Goal: Task Accomplishment & Management: Manage account settings

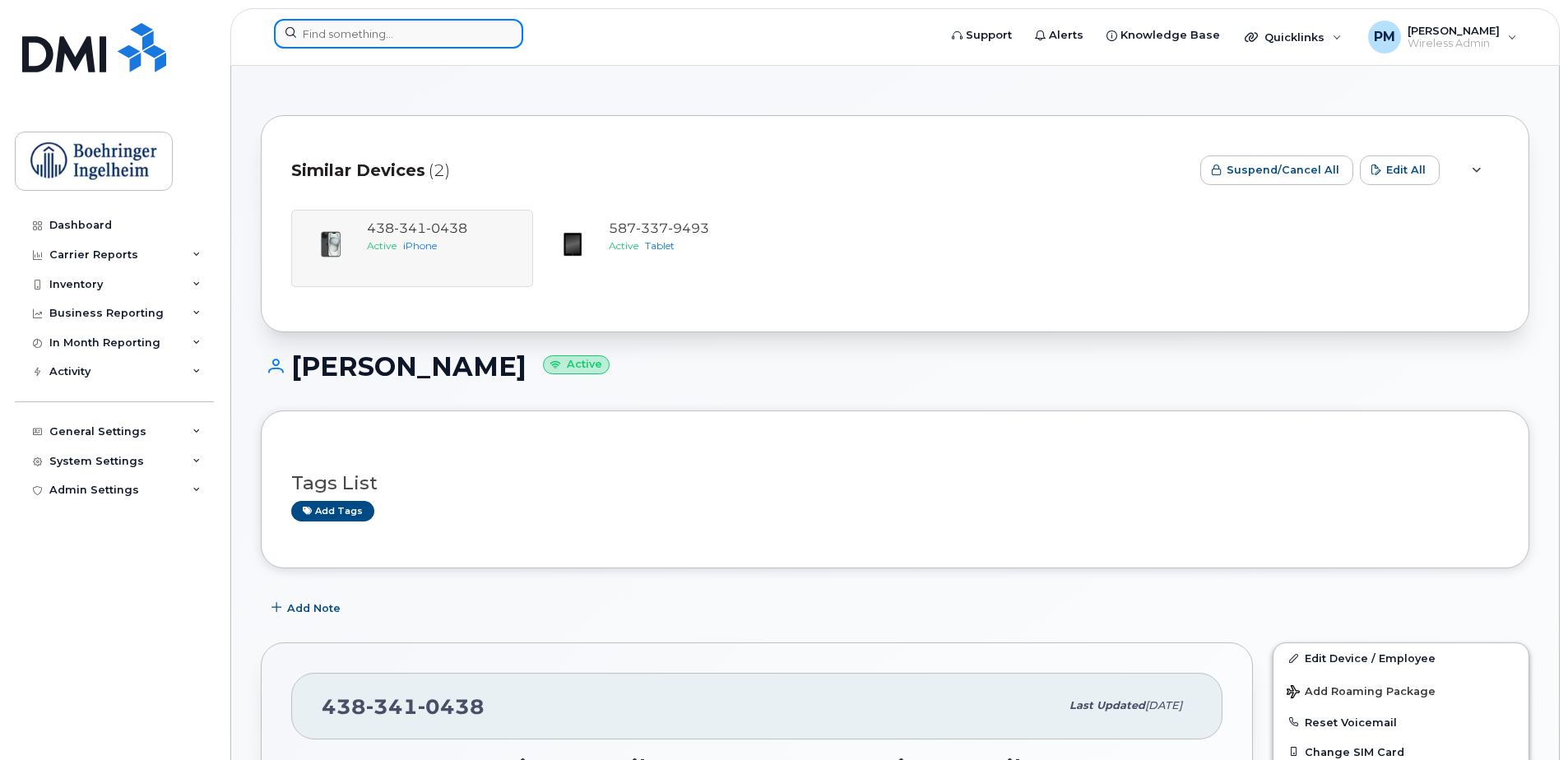
drag, startPoint x: 0, startPoint y: 0, endPoint x: 384, endPoint y: 22, distance: 384.6
click at [384, 22] on input at bounding box center [399, 33] width 249 height 30
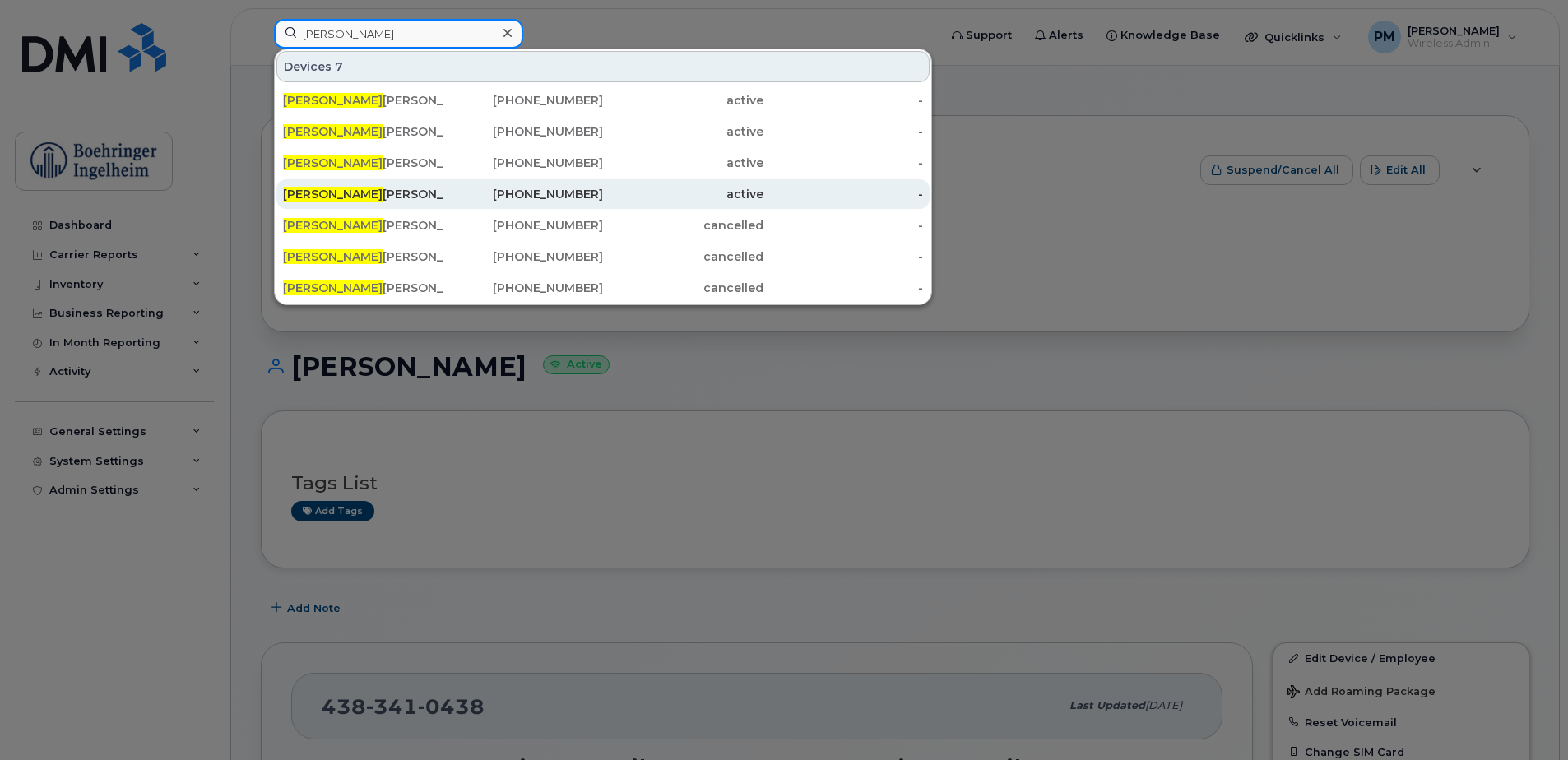
type input "[PERSON_NAME]"
click at [352, 189] on div "Meghan Mc Carty - CCL" at bounding box center [363, 194] width 161 height 16
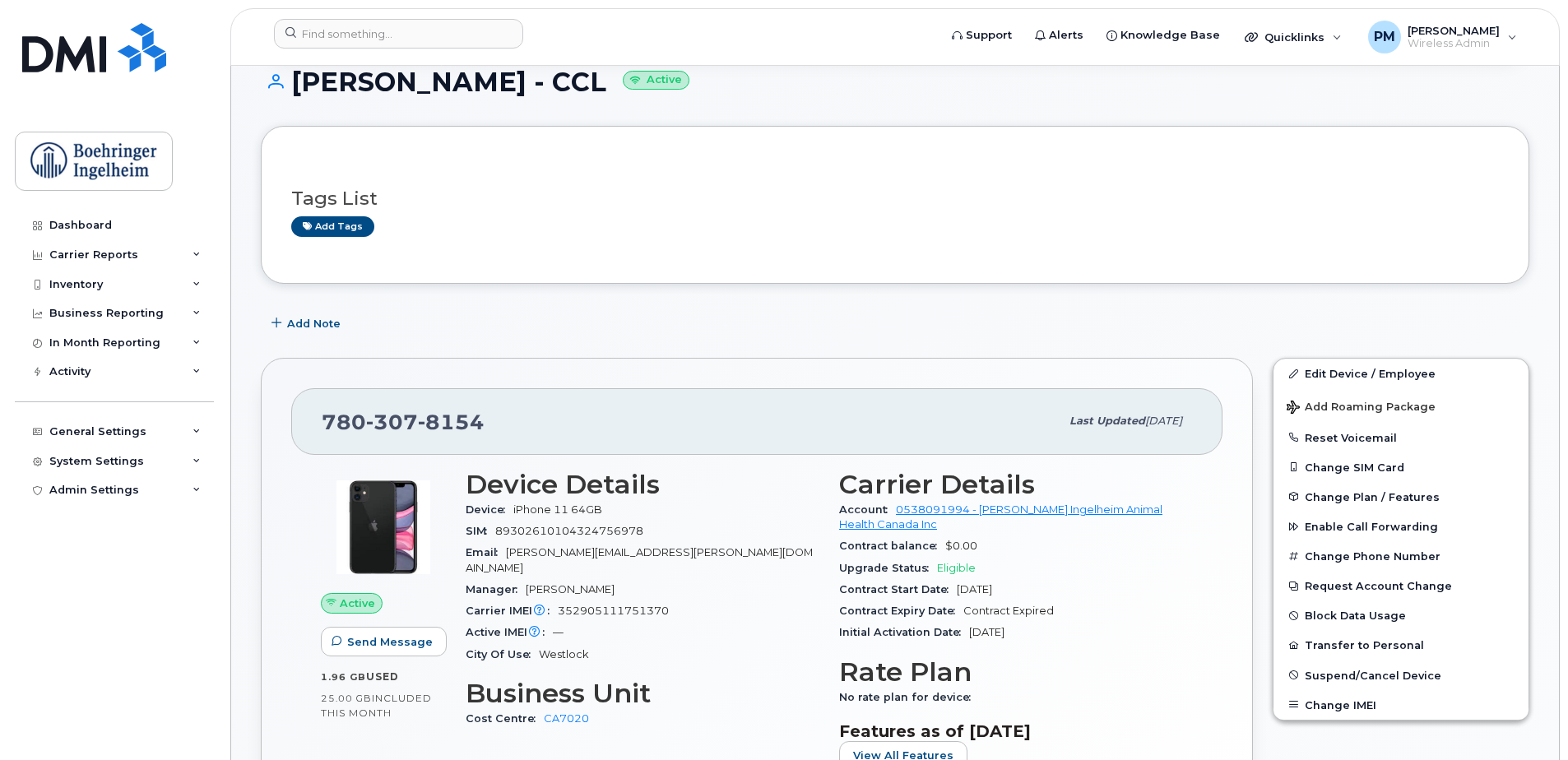
scroll to position [169, 0]
click at [1407, 373] on link "Edit Device / Employee" at bounding box center [1401, 372] width 255 height 30
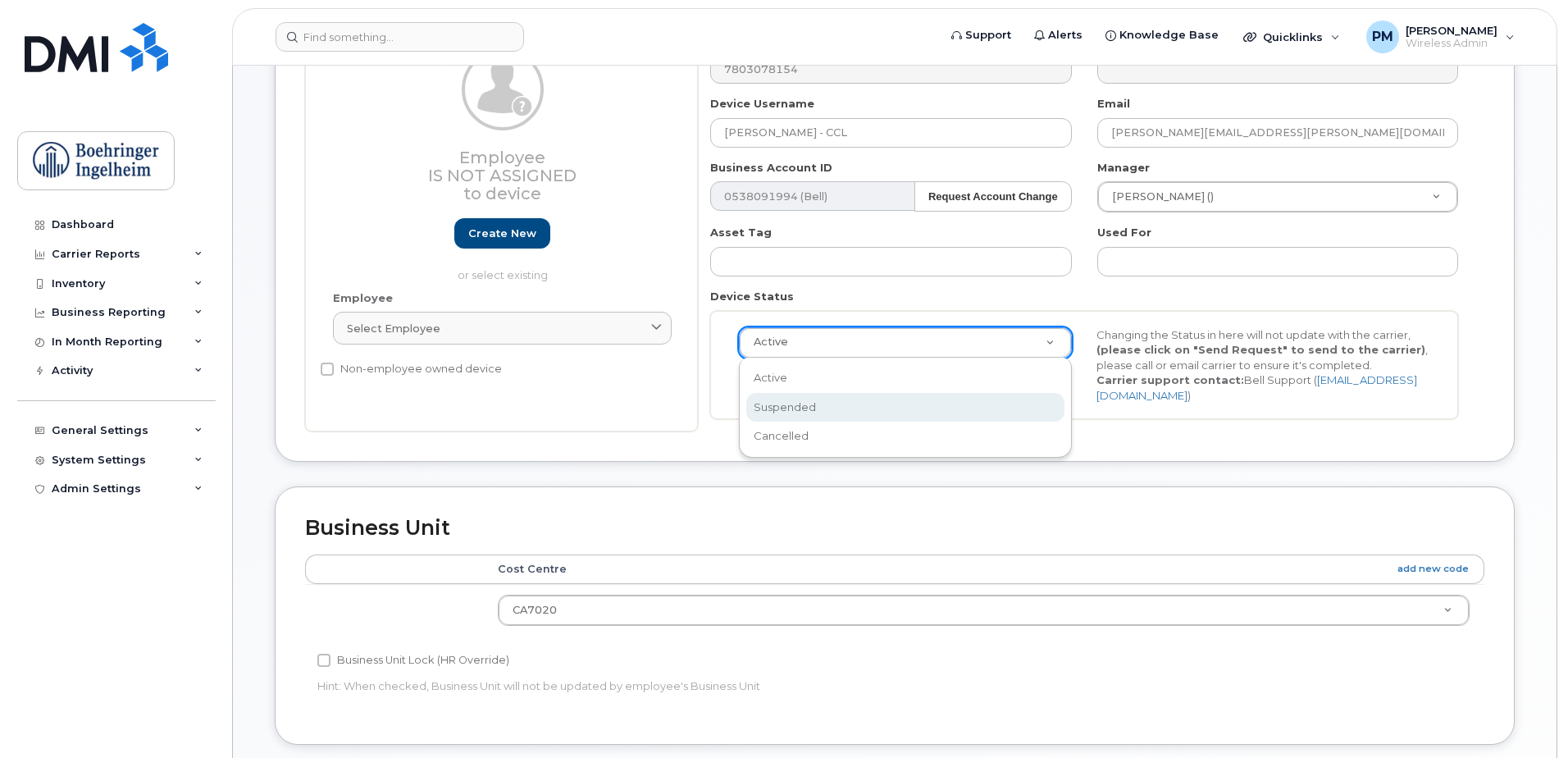
scroll to position [0, 5]
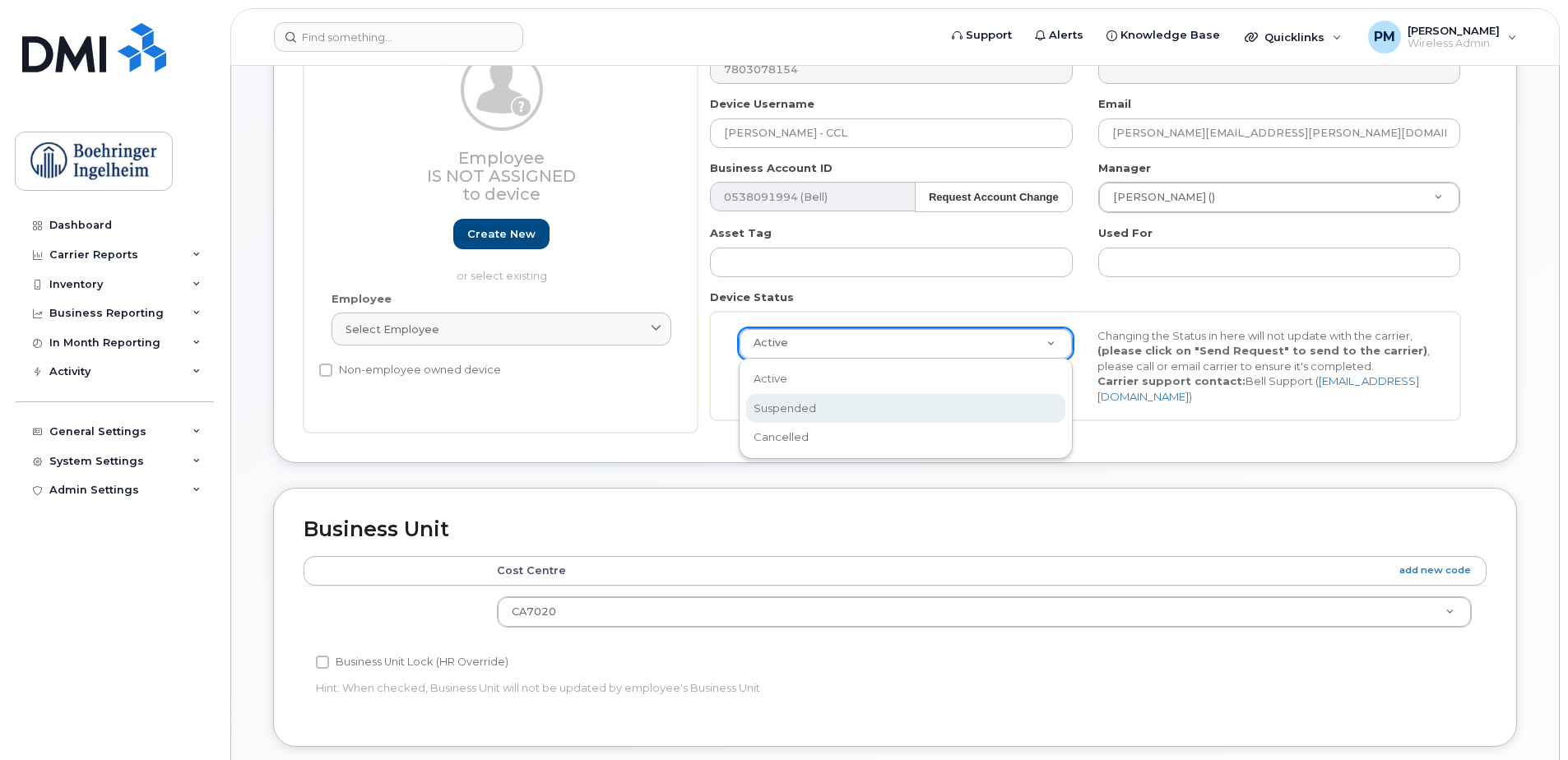
select select "suspended"
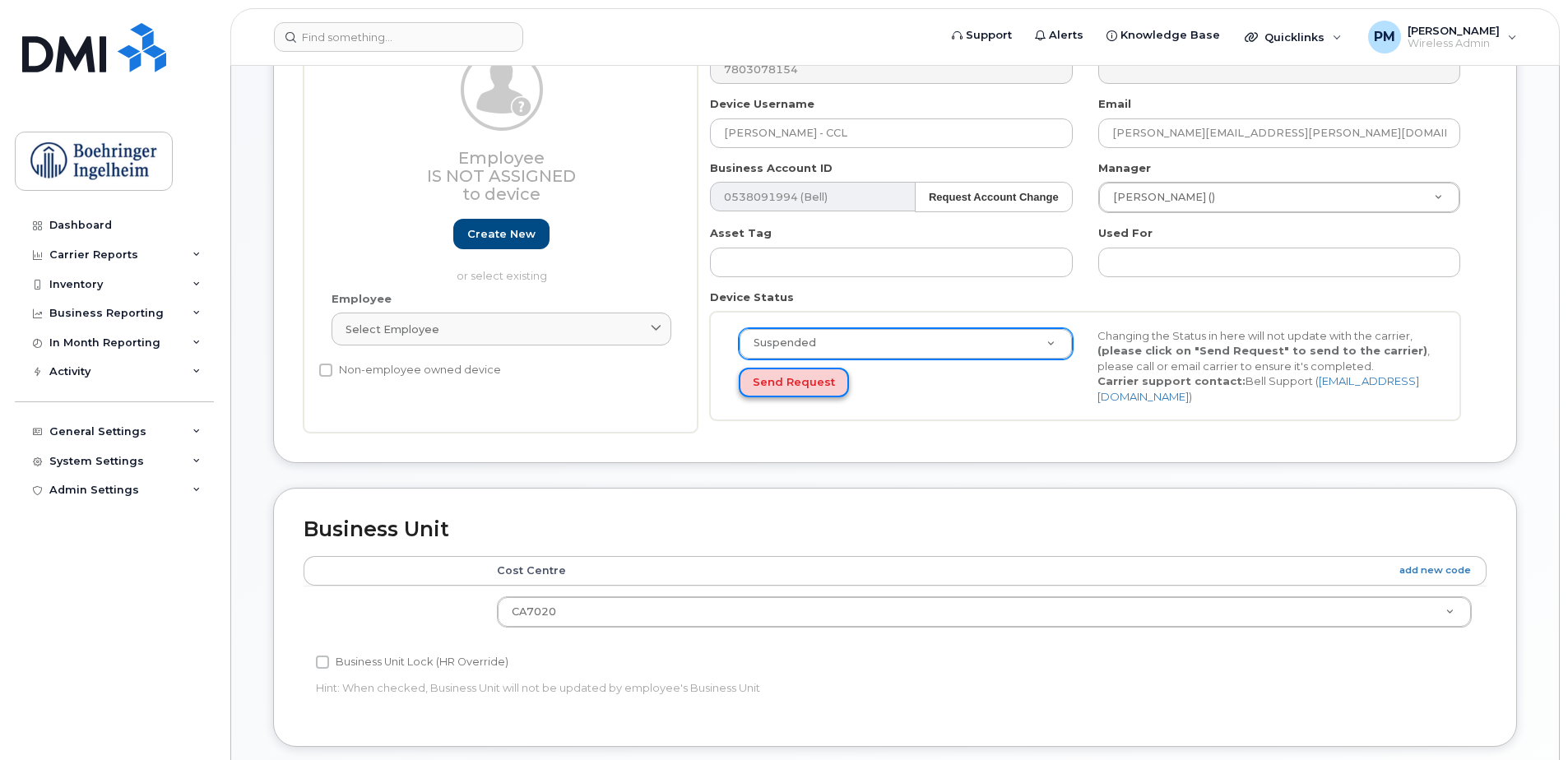
click at [780, 383] on button "Send Request" at bounding box center [793, 383] width 110 height 31
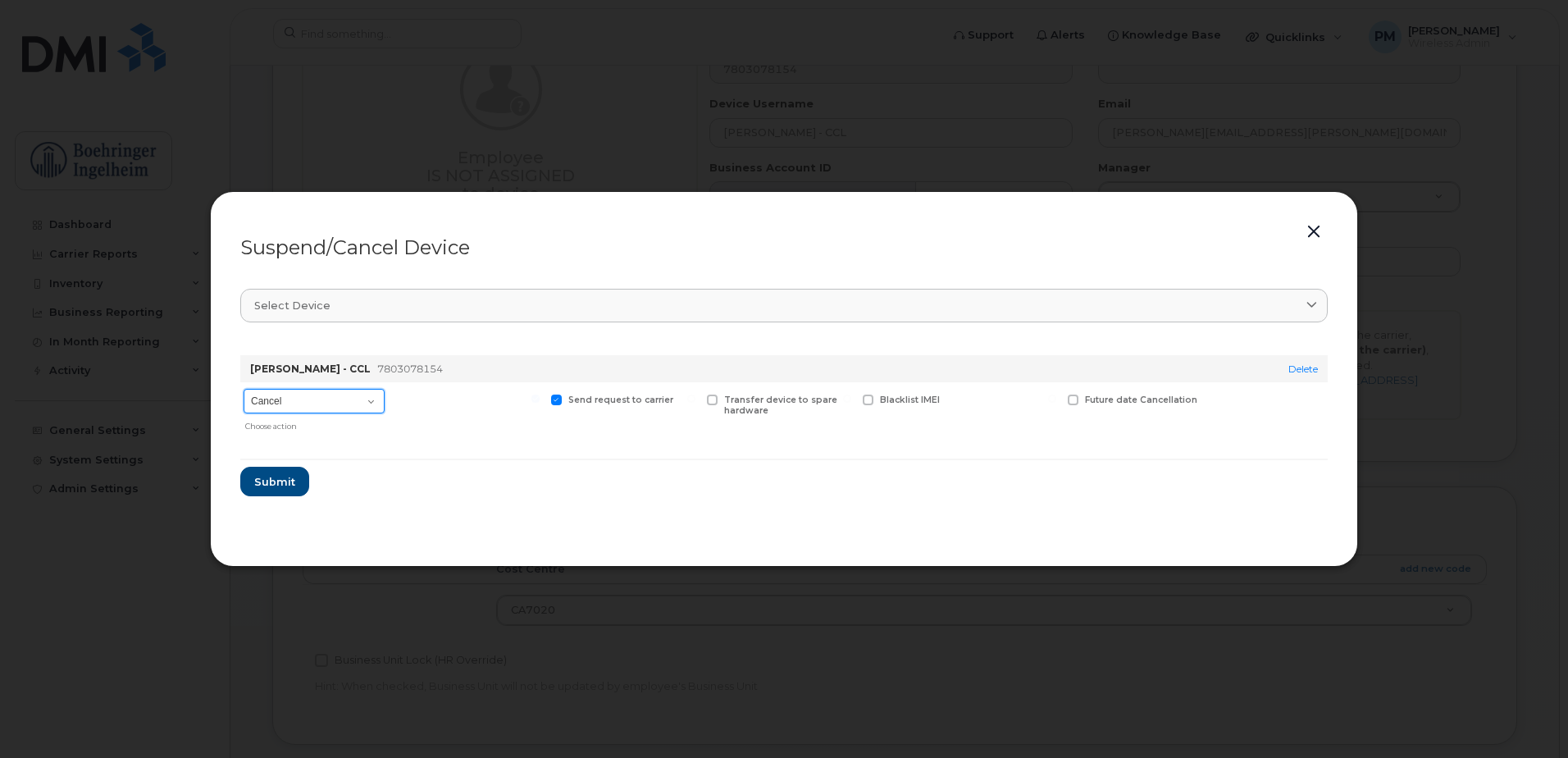
click at [355, 391] on select "Cancel Suspend - Extend Suspension Suspend - Reduced Rate Suspend - Full Rate S…" at bounding box center [314, 401] width 141 height 25
click at [243, 389] on select "Cancel Suspend - Extend Suspension Suspend - Reduced Rate Suspend - Full Rate S…" at bounding box center [314, 401] width 141 height 25
click at [261, 479] on span "Submit" at bounding box center [274, 482] width 41 height 15
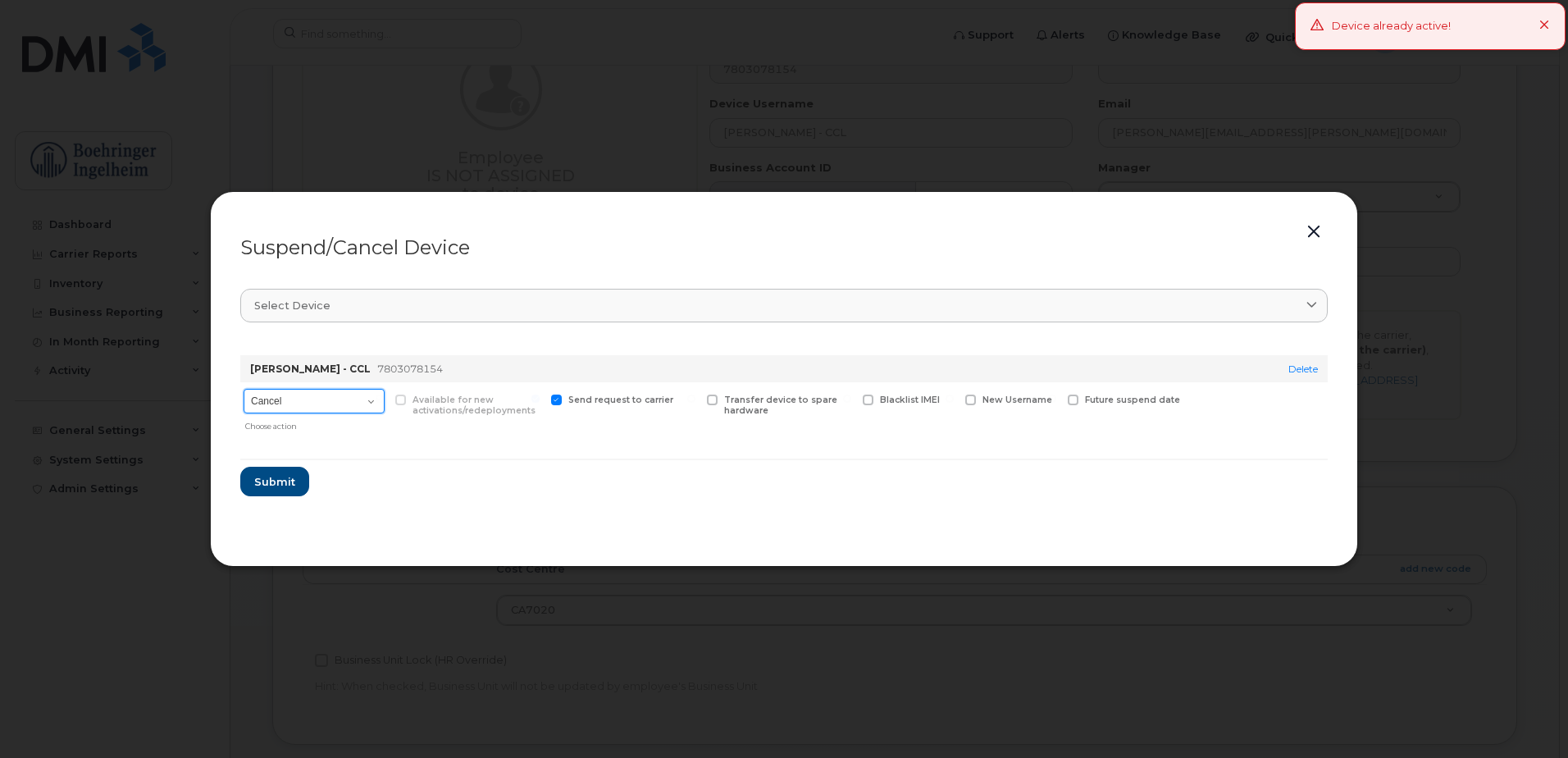
click at [365, 413] on select "Cancel Suspend - Extend Suspension Suspend - Reduced Rate Suspend - Full Rate S…" at bounding box center [314, 401] width 141 height 25
select select "[object Object]"
click at [243, 389] on select "Cancel Suspend - Extend Suspension Suspend - Reduced Rate Suspend - Full Rate S…" at bounding box center [314, 401] width 141 height 25
click at [357, 395] on select "Cancel Suspend - Extend Suspension Suspend - Reduced Rate Suspend - Full Rate S…" at bounding box center [314, 401] width 141 height 25
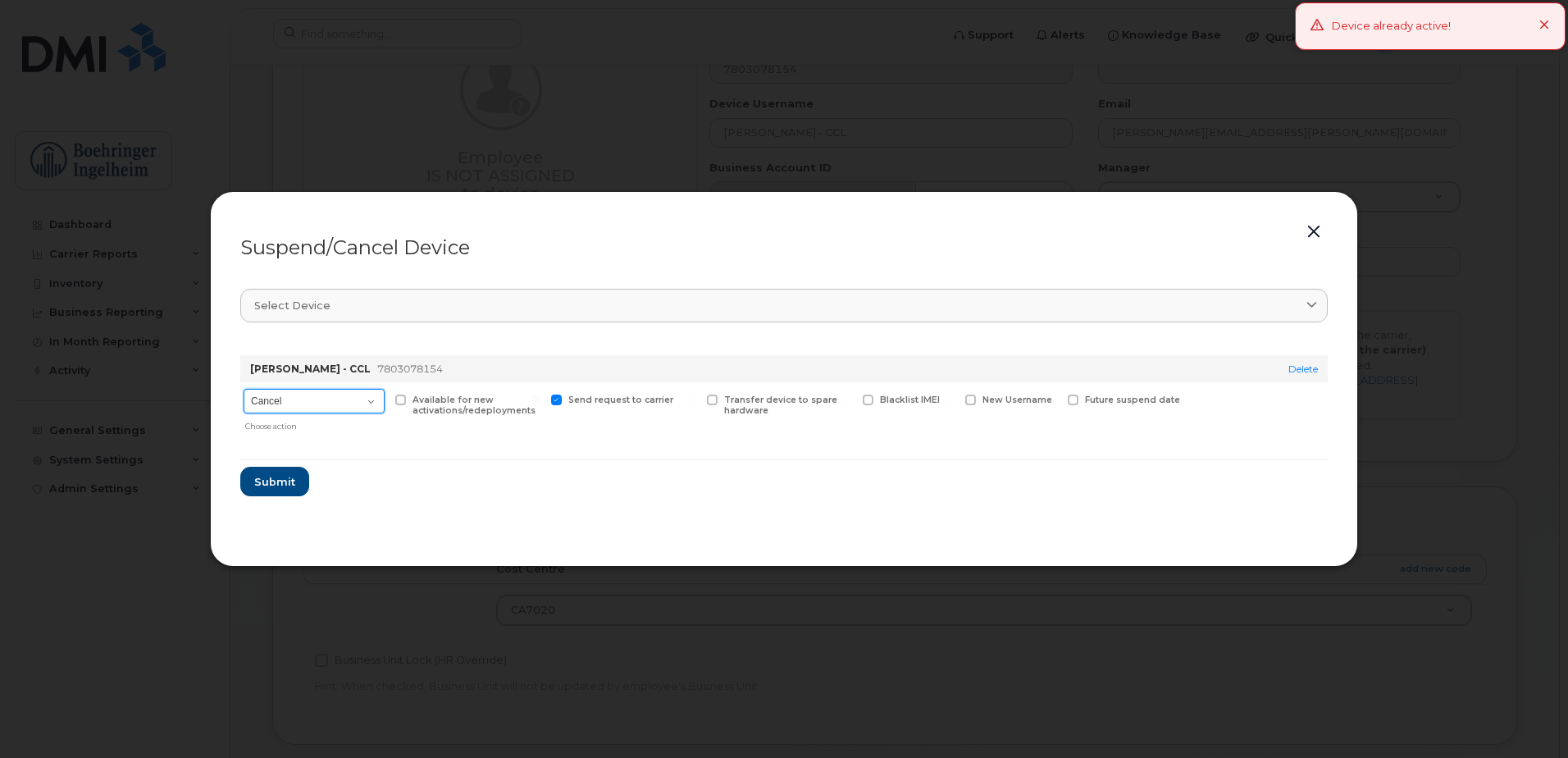
click at [357, 395] on select "Cancel Suspend - Extend Suspension Suspend - Reduced Rate Suspend - Full Rate S…" at bounding box center [314, 401] width 141 height 25
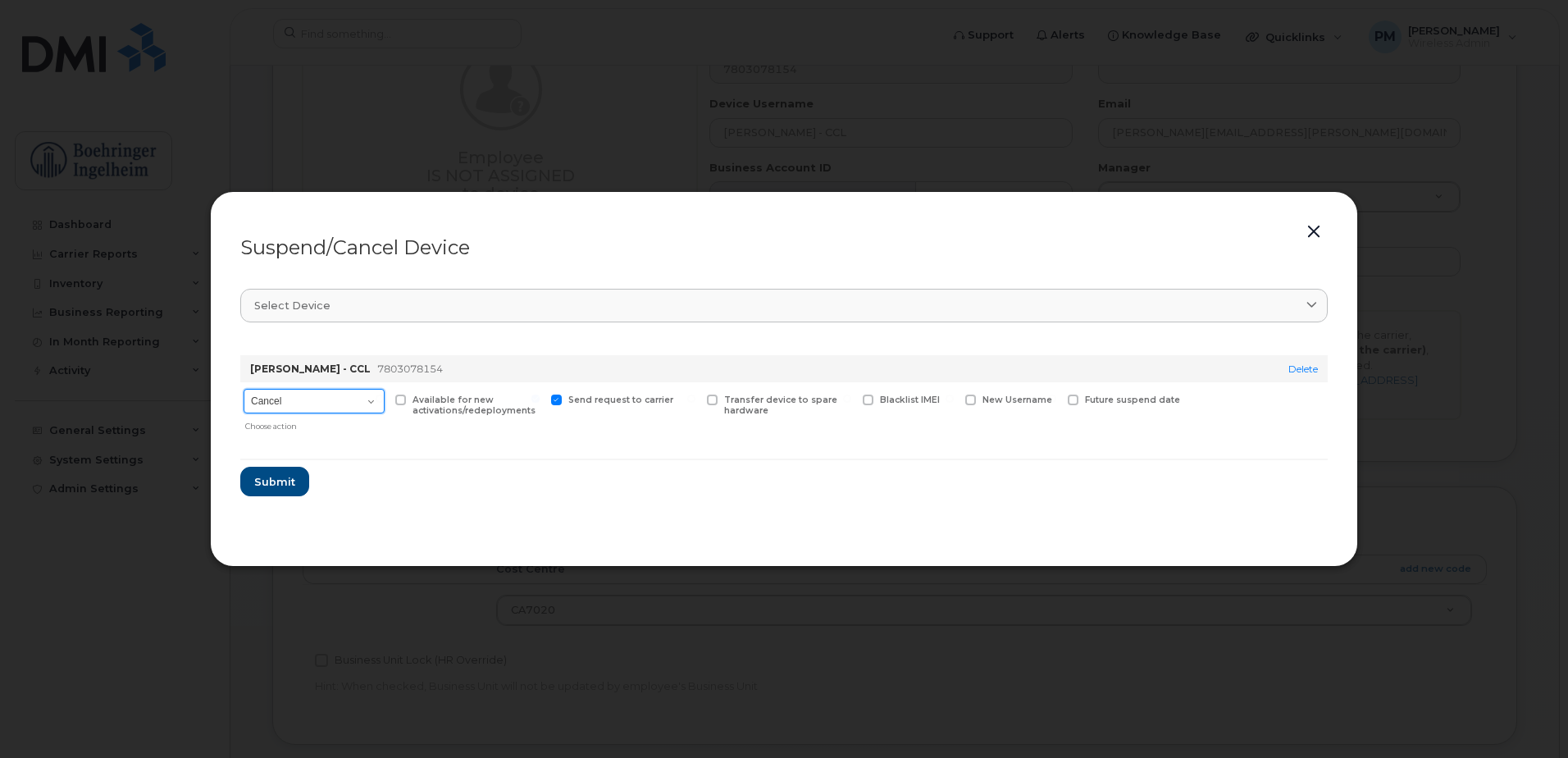
click at [357, 395] on select "Cancel Suspend - Extend Suspension Suspend - Reduced Rate Suspend - Full Rate S…" at bounding box center [314, 401] width 141 height 25
click at [255, 478] on span "Submit" at bounding box center [274, 482] width 41 height 15
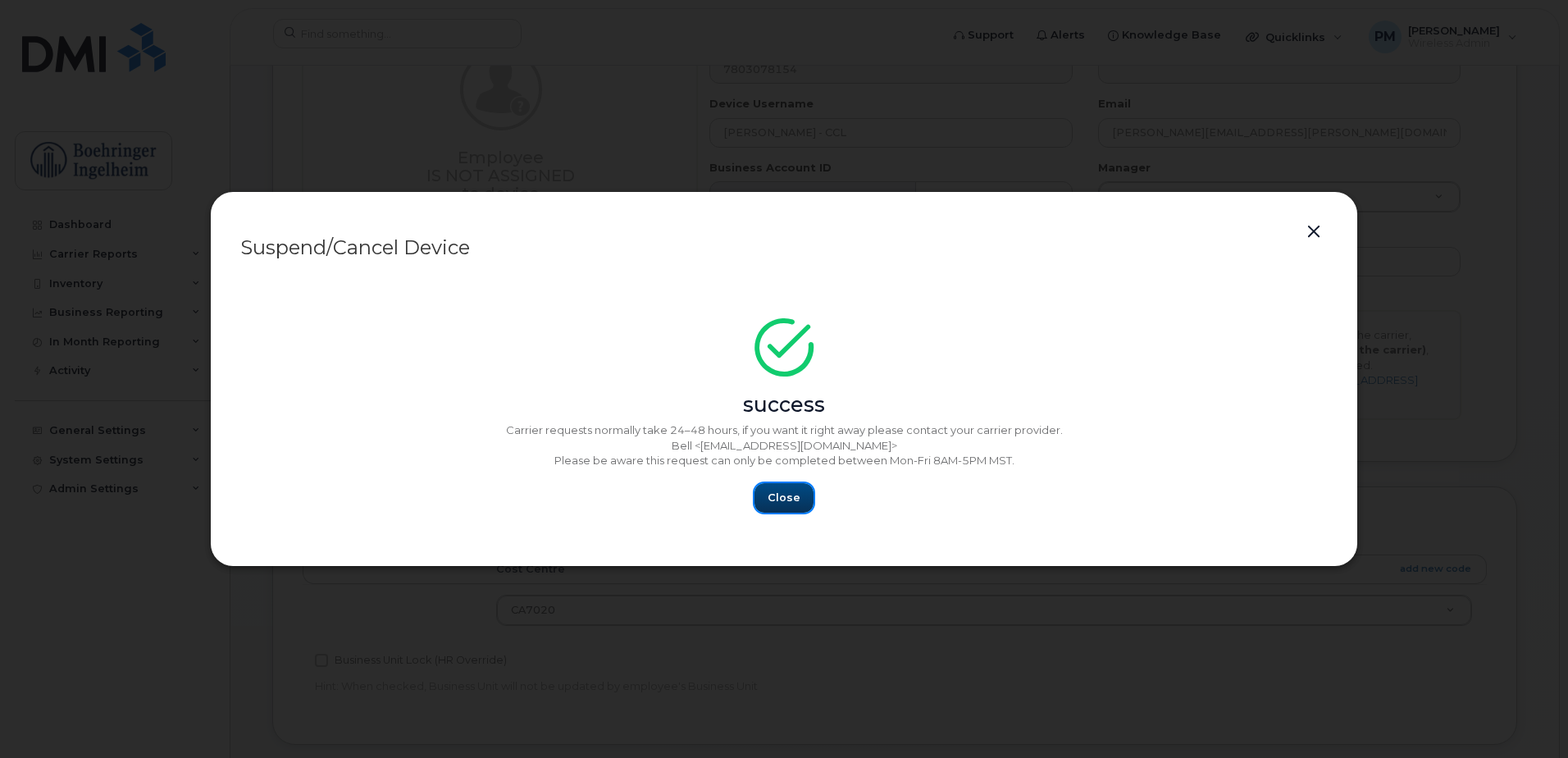
click at [775, 502] on span "Close" at bounding box center [784, 497] width 33 height 15
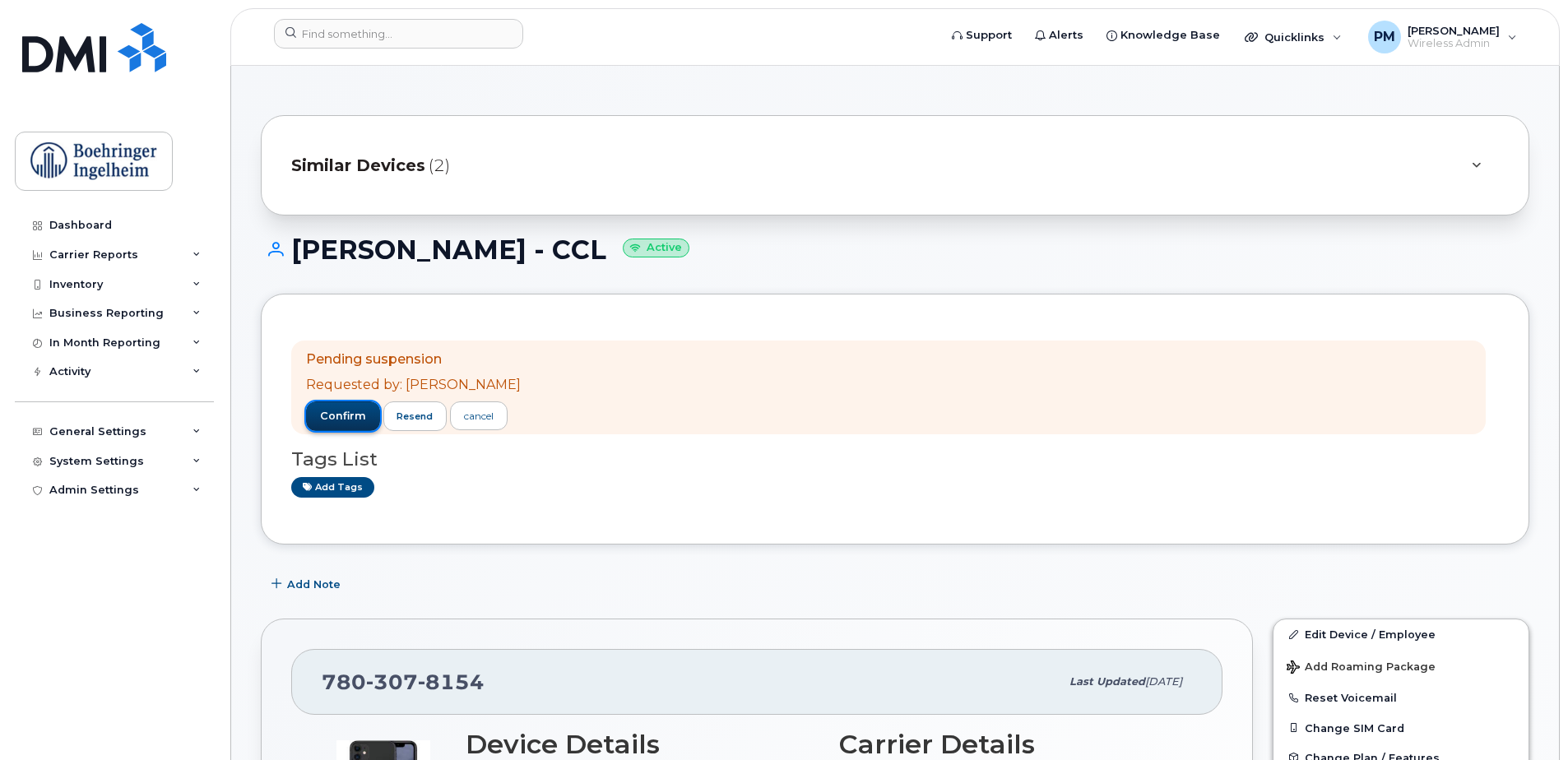
click at [331, 414] on span "confirm" at bounding box center [343, 416] width 46 height 15
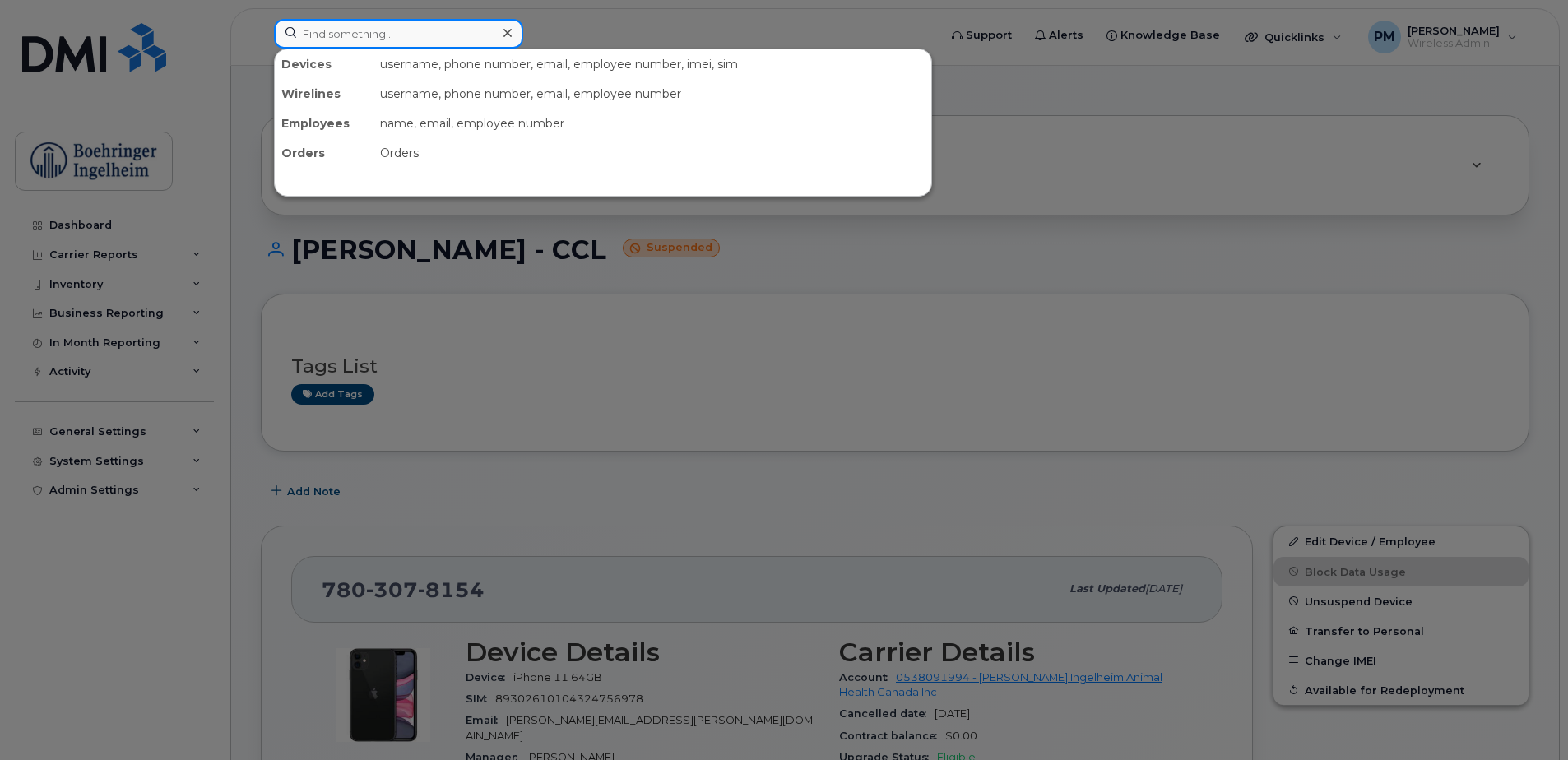
click at [412, 38] on input at bounding box center [399, 33] width 249 height 30
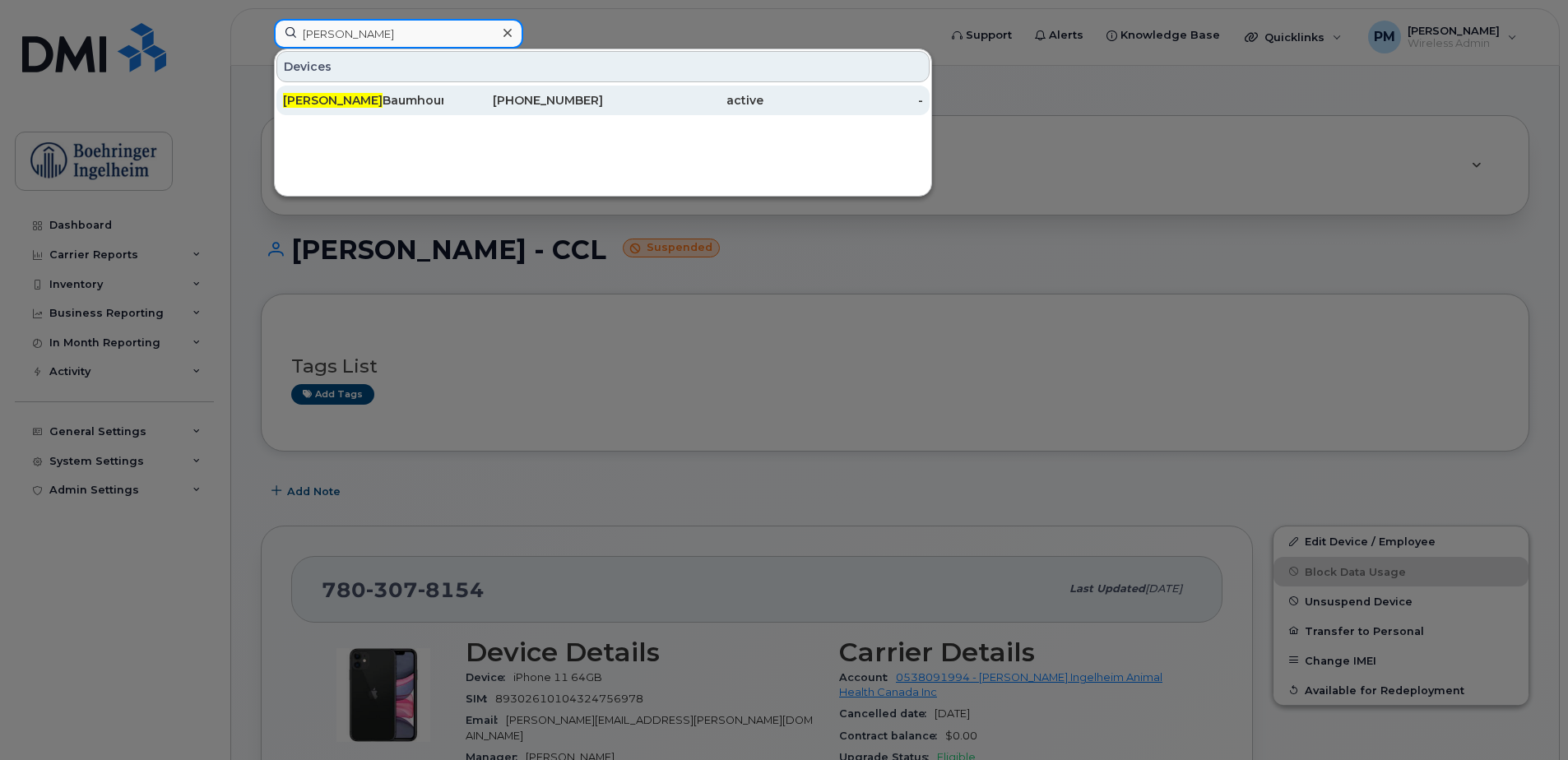
type input "jessica"
click at [383, 98] on div "Jessica Baumhour - CCL" at bounding box center [363, 100] width 161 height 16
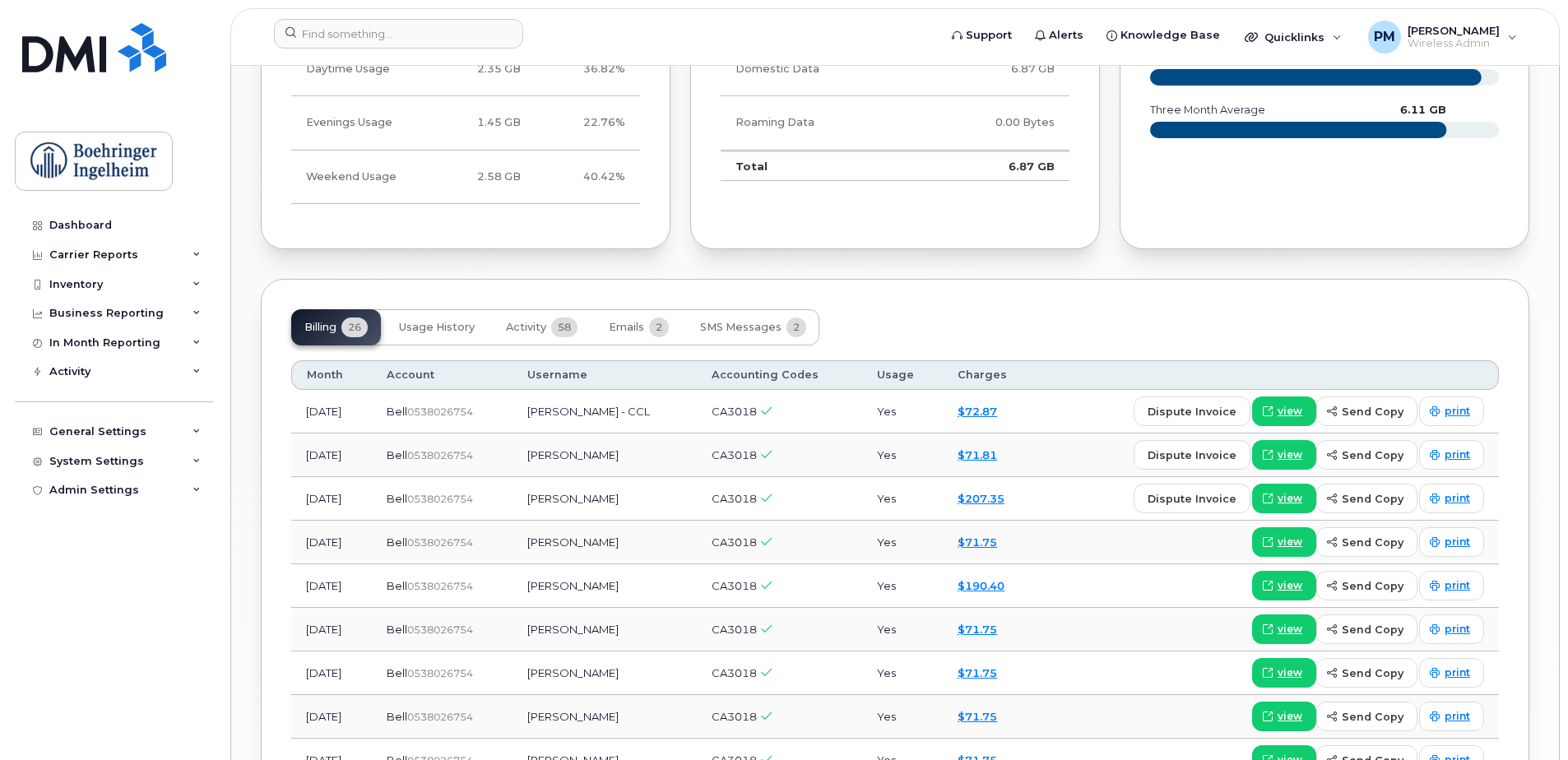
scroll to position [1009, 0]
